Goal: Information Seeking & Learning: Find specific fact

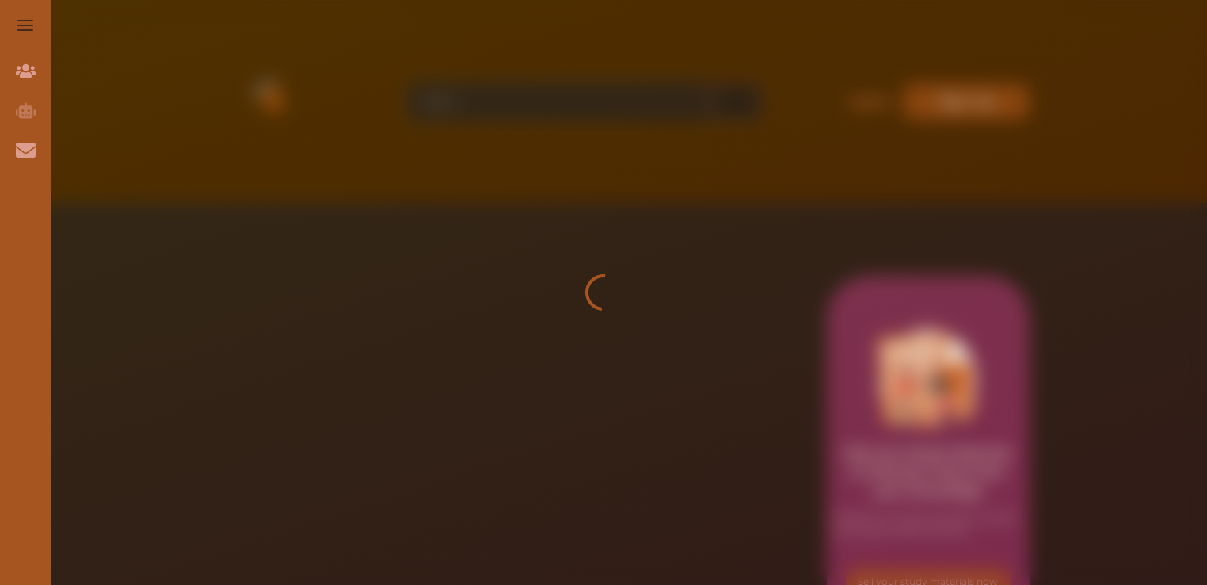
click at [426, 366] on div at bounding box center [603, 292] width 1207 height 585
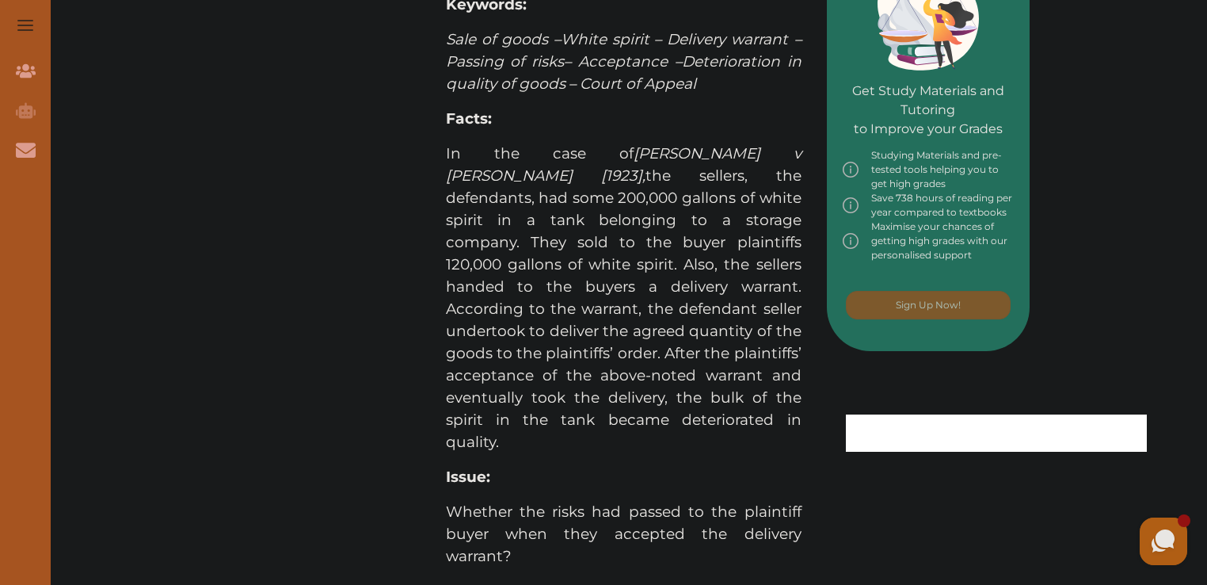
scroll to position [555, 0]
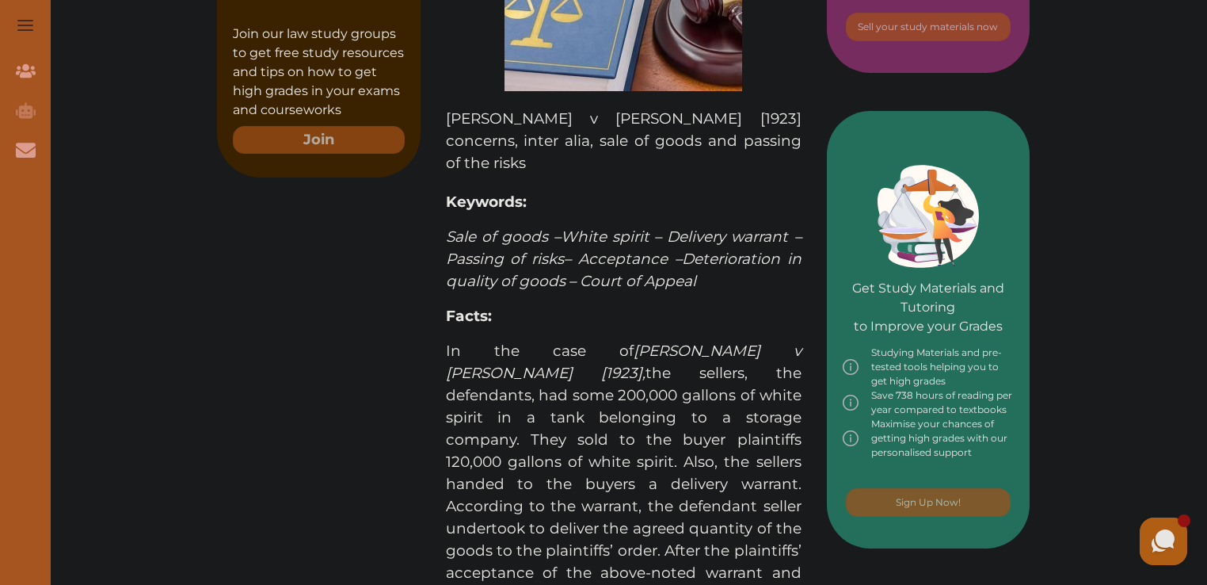
drag, startPoint x: 445, startPoint y: 293, endPoint x: 516, endPoint y: 442, distance: 164.8
click at [516, 442] on p "In the case of Sterns v Vickers [1923] , the sellers, the defendants, had some …" at bounding box center [624, 495] width 356 height 311
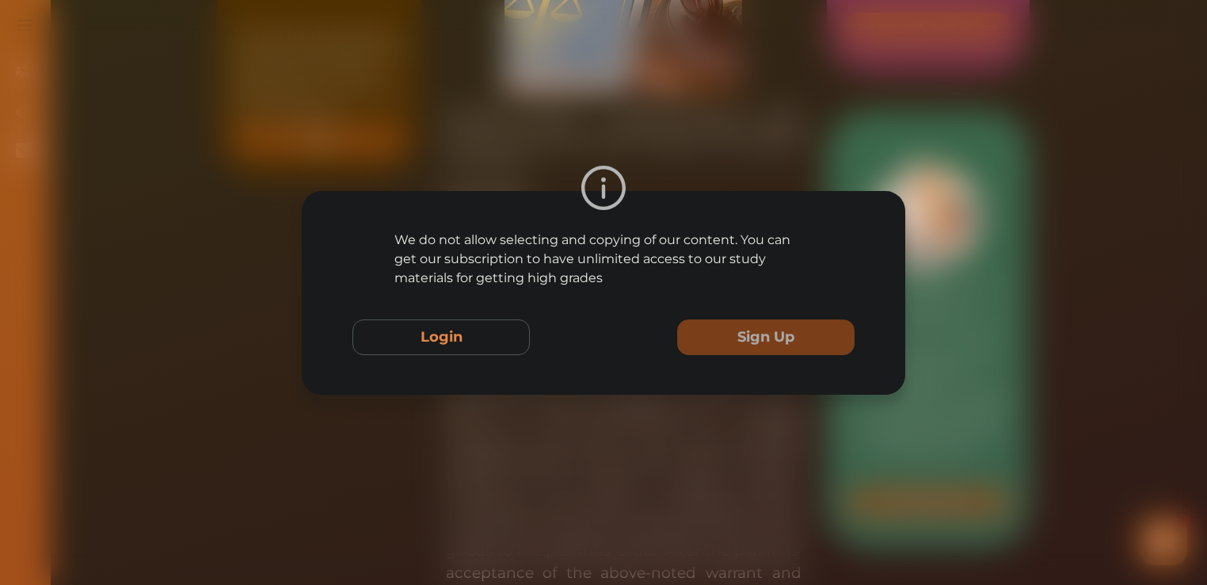
click at [719, 428] on div "We do not allow selecting and copying of our content. You can get our subscript…" at bounding box center [603, 292] width 1207 height 585
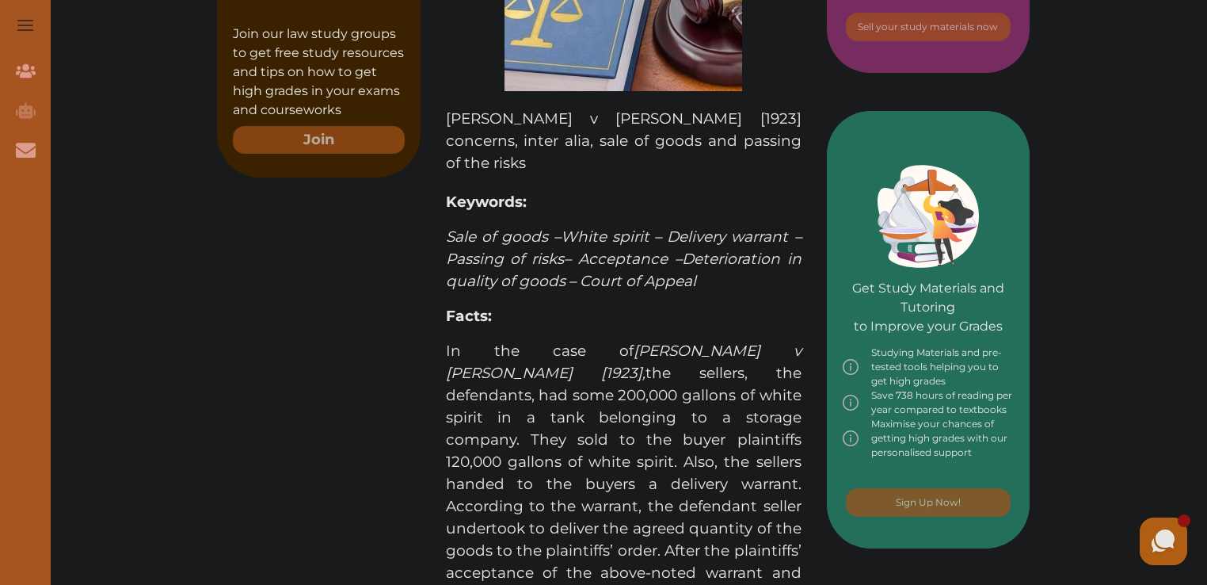
drag, startPoint x: 494, startPoint y: 301, endPoint x: 632, endPoint y: 442, distance: 197.2
click at [632, 442] on p "In the case of Sterns v Vickers [1923] , the sellers, the defendants, had some …" at bounding box center [624, 495] width 356 height 311
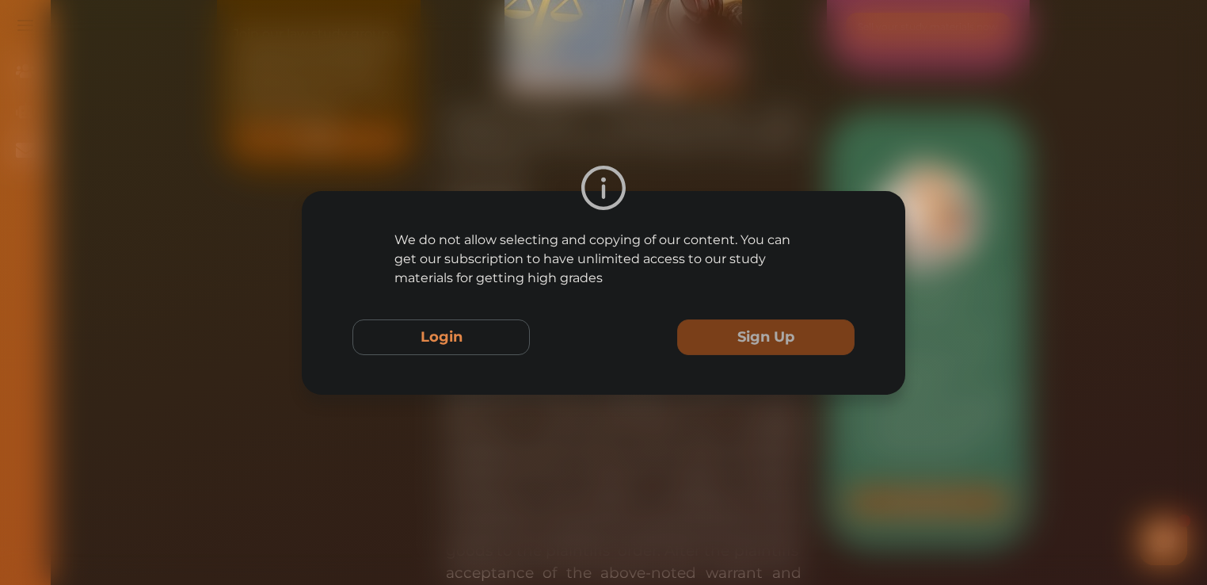
click at [635, 470] on div "We do not allow selecting and copying of our content. You can get our subscript…" at bounding box center [603, 292] width 1207 height 585
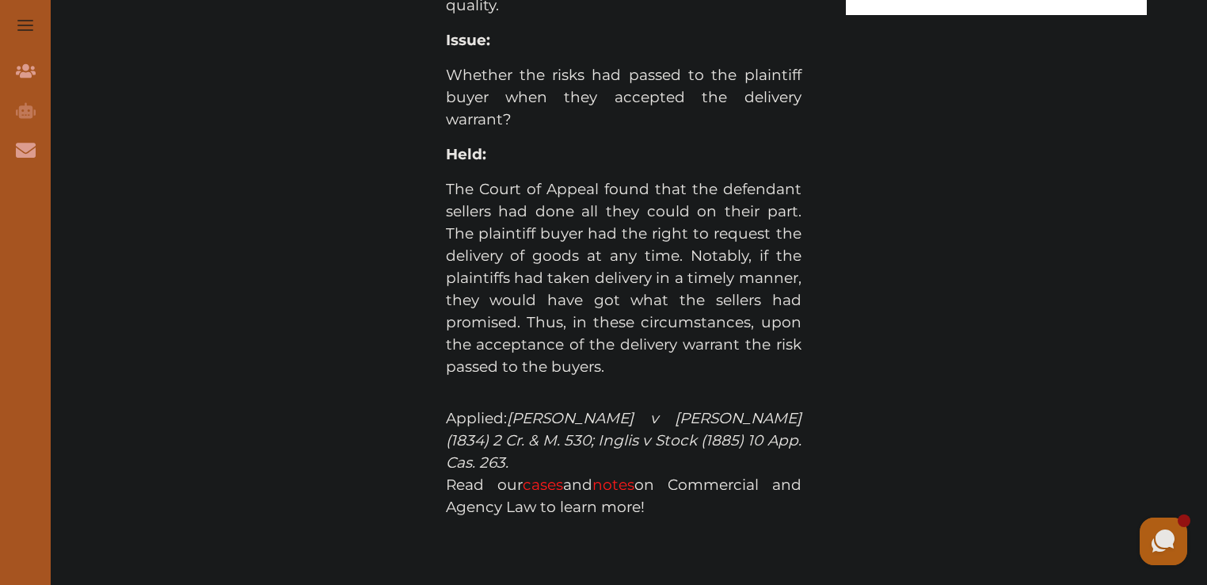
scroll to position [1116, 0]
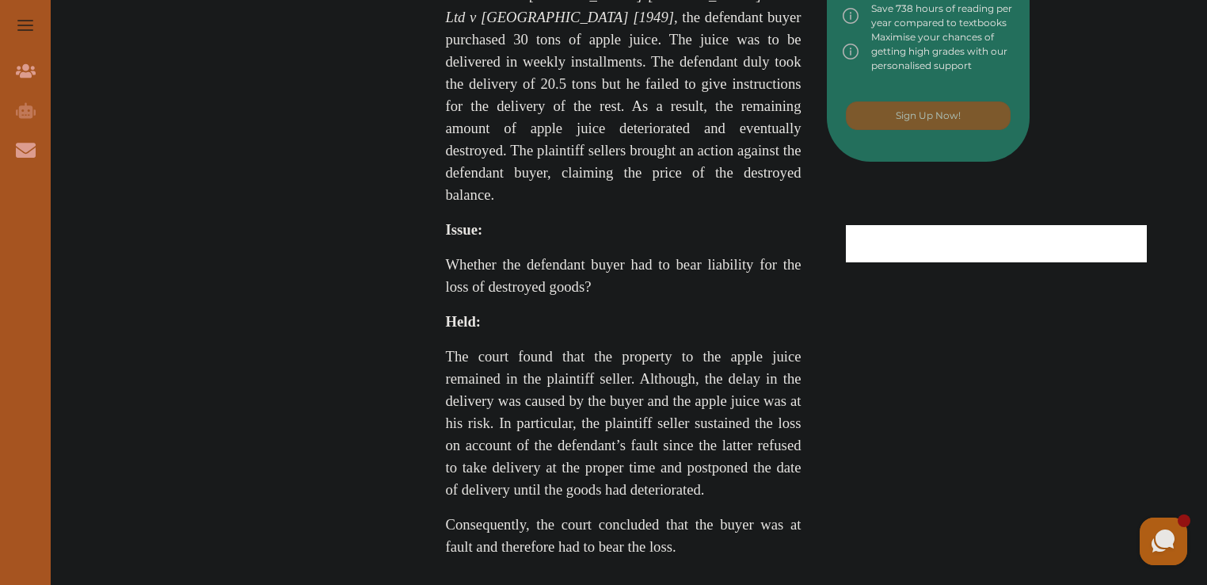
scroll to position [951, 0]
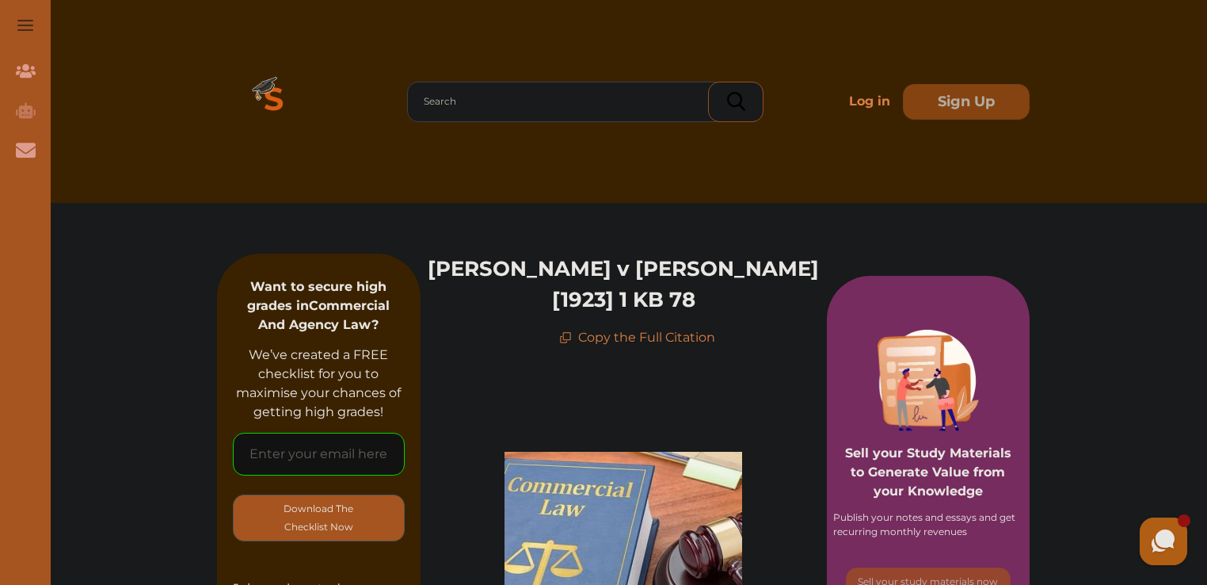
click at [596, 328] on p "Copy the Full Citation" at bounding box center [637, 337] width 156 height 19
click at [561, 336] on icon at bounding box center [563, 339] width 7 height 7
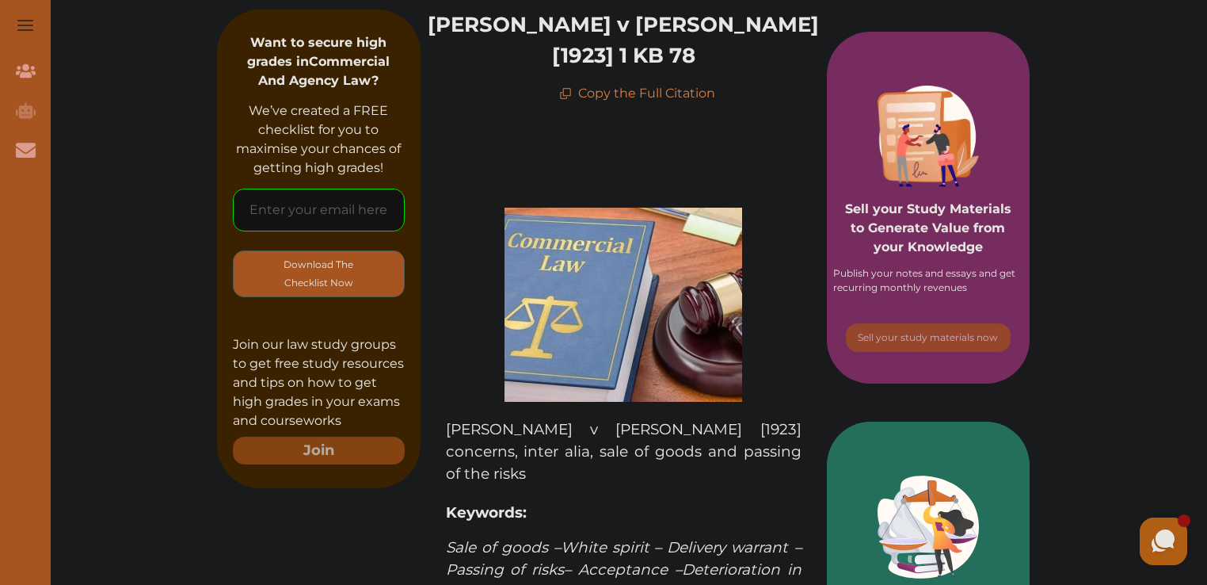
scroll to position [79, 0]
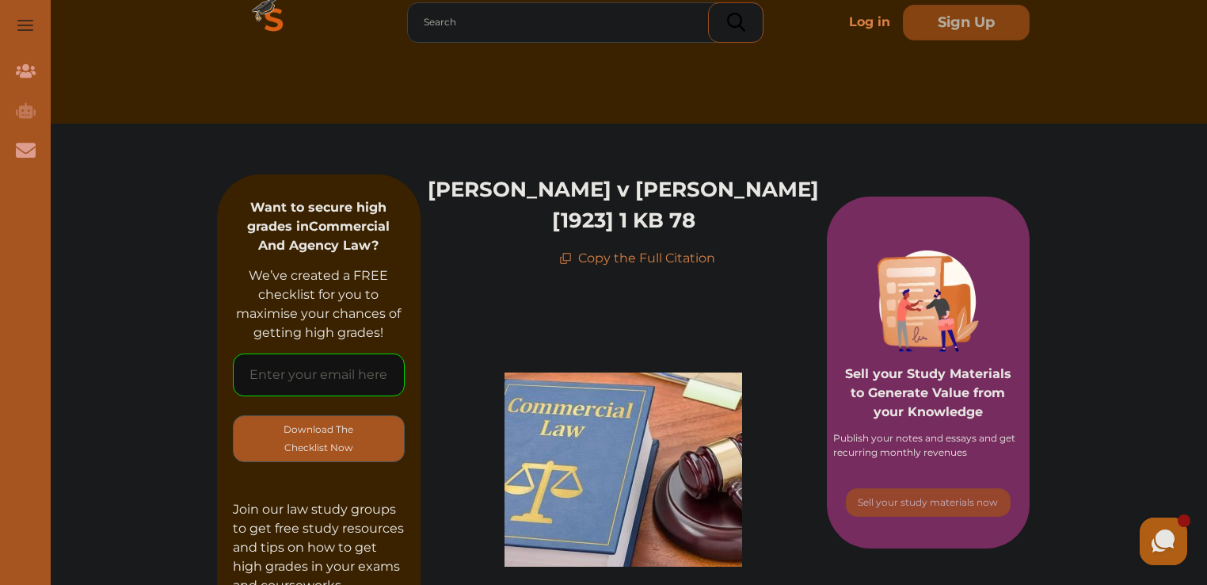
click at [582, 249] on p "Copy the Full Citation" at bounding box center [637, 258] width 156 height 19
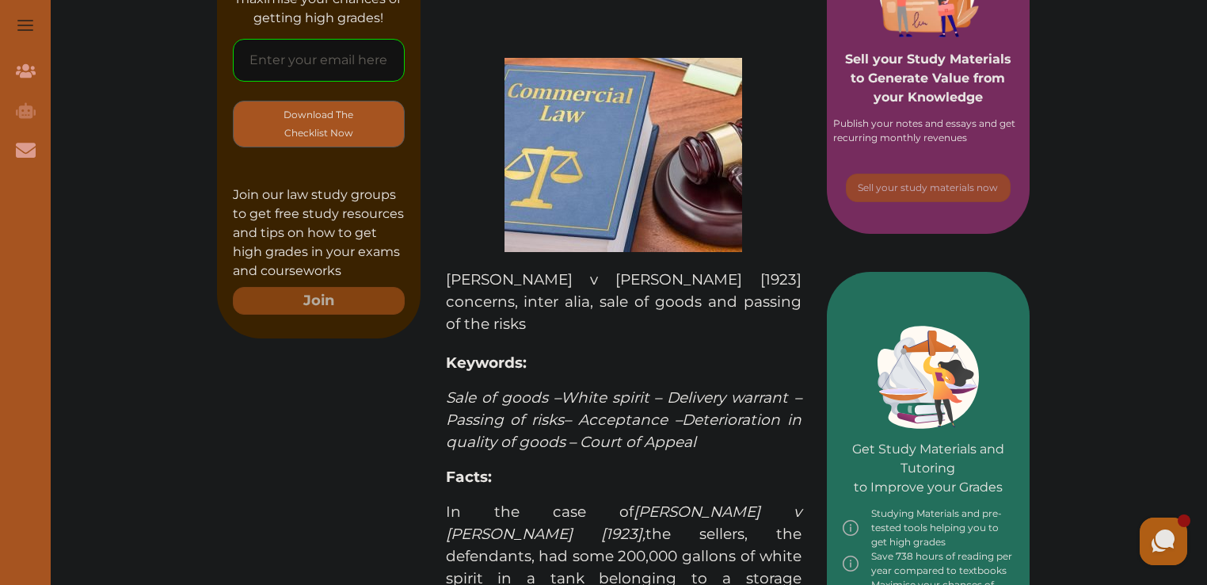
scroll to position [0, 0]
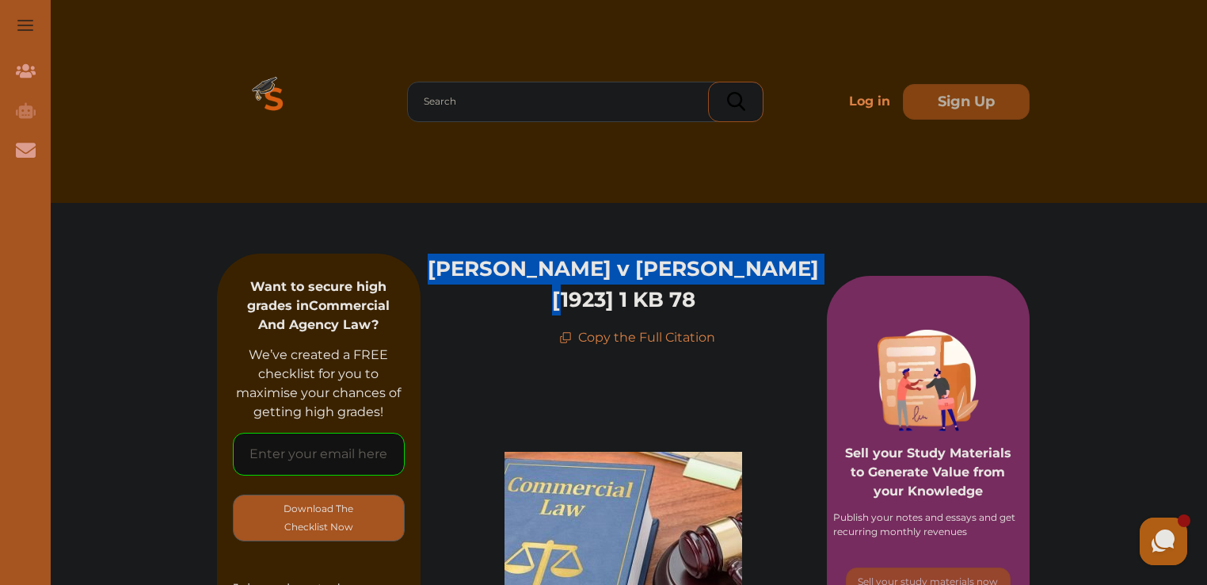
drag, startPoint x: 463, startPoint y: 268, endPoint x: 787, endPoint y: 266, distance: 324.1
click at [787, 266] on div "Sterns v Vickers [1923] 1 KB 78 Copy the Full Citation" at bounding box center [624, 300] width 406 height 93
copy p "Sterns v Vickers [1923] 1 KB 78"
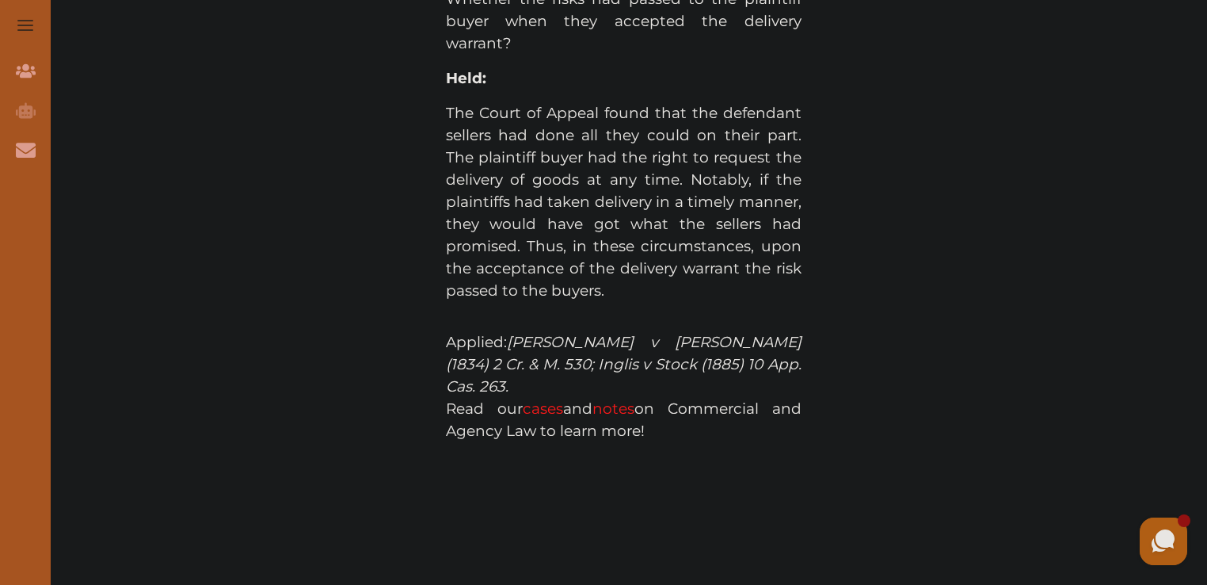
scroll to position [1234, 0]
